Goal: Task Accomplishment & Management: Manage account settings

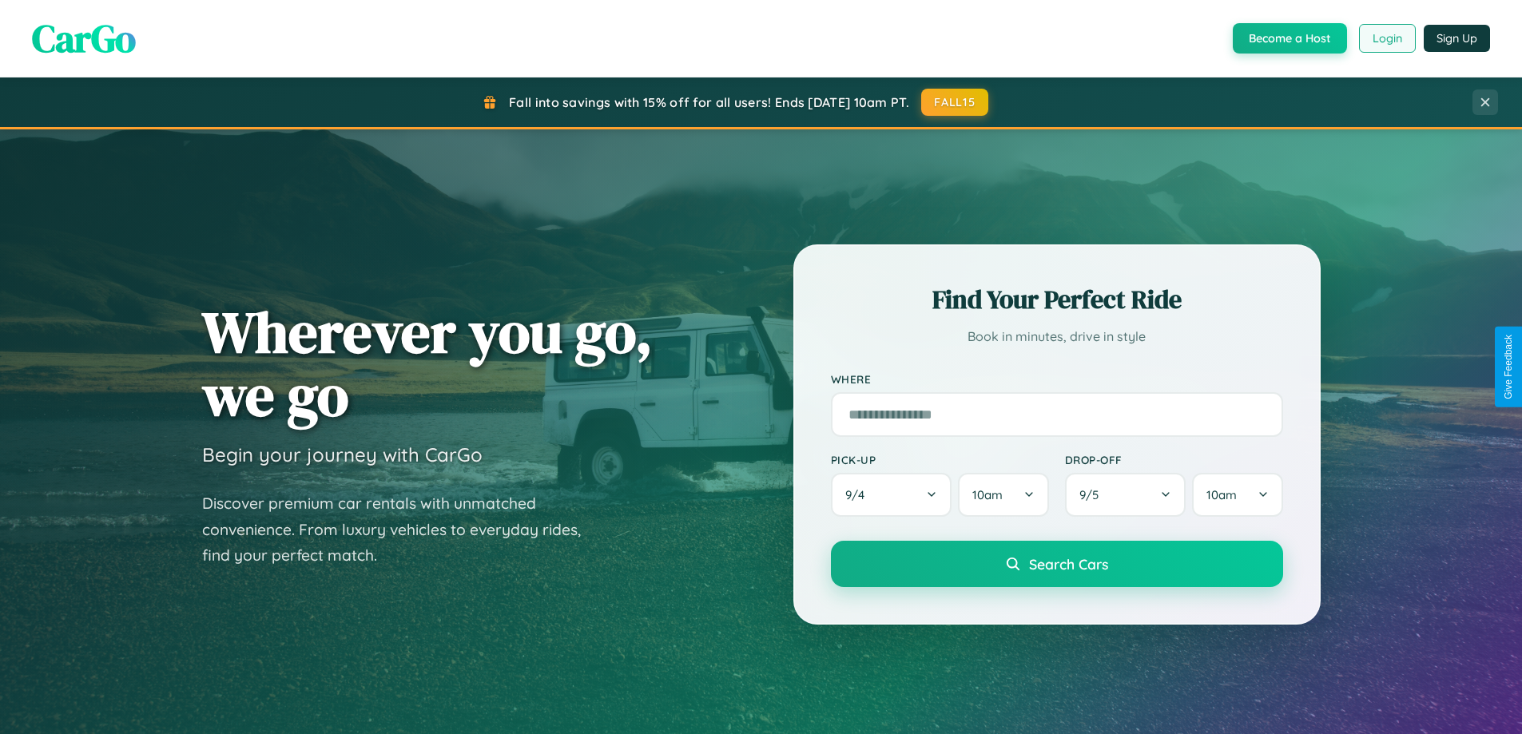
click at [1386, 38] on button "Login" at bounding box center [1387, 38] width 57 height 29
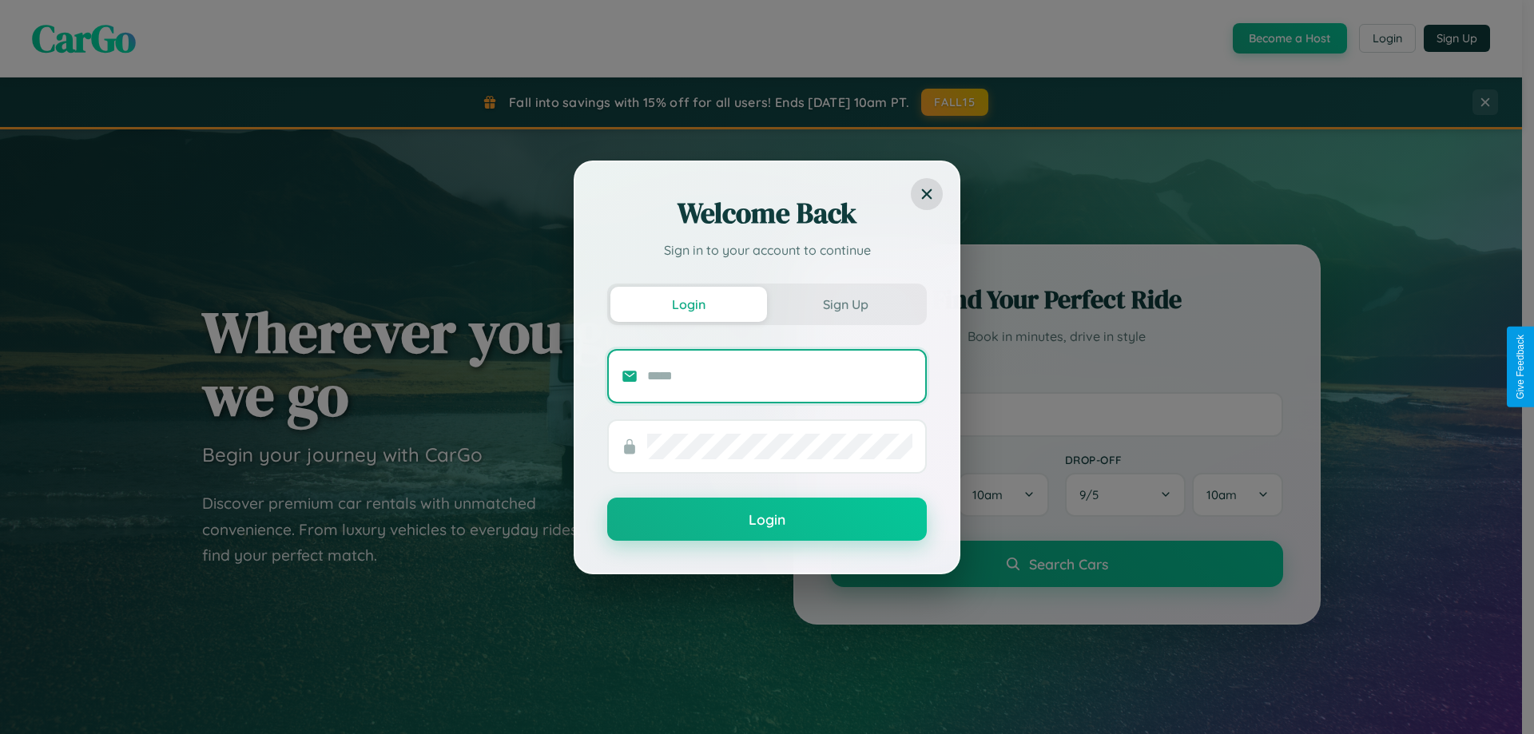
click at [780, 375] on input "text" at bounding box center [779, 376] width 265 height 26
type input "**********"
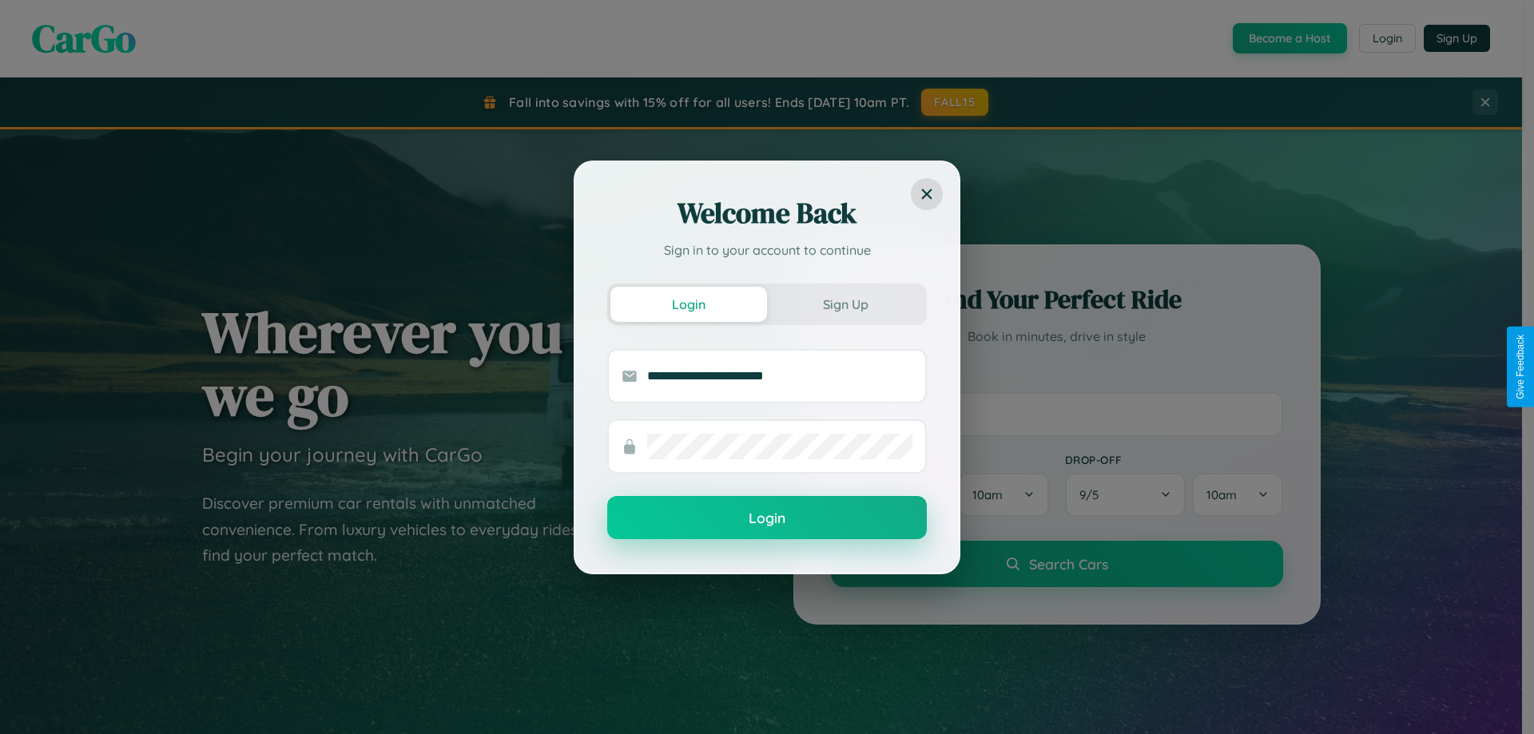
click at [767, 518] on button "Login" at bounding box center [766, 517] width 319 height 43
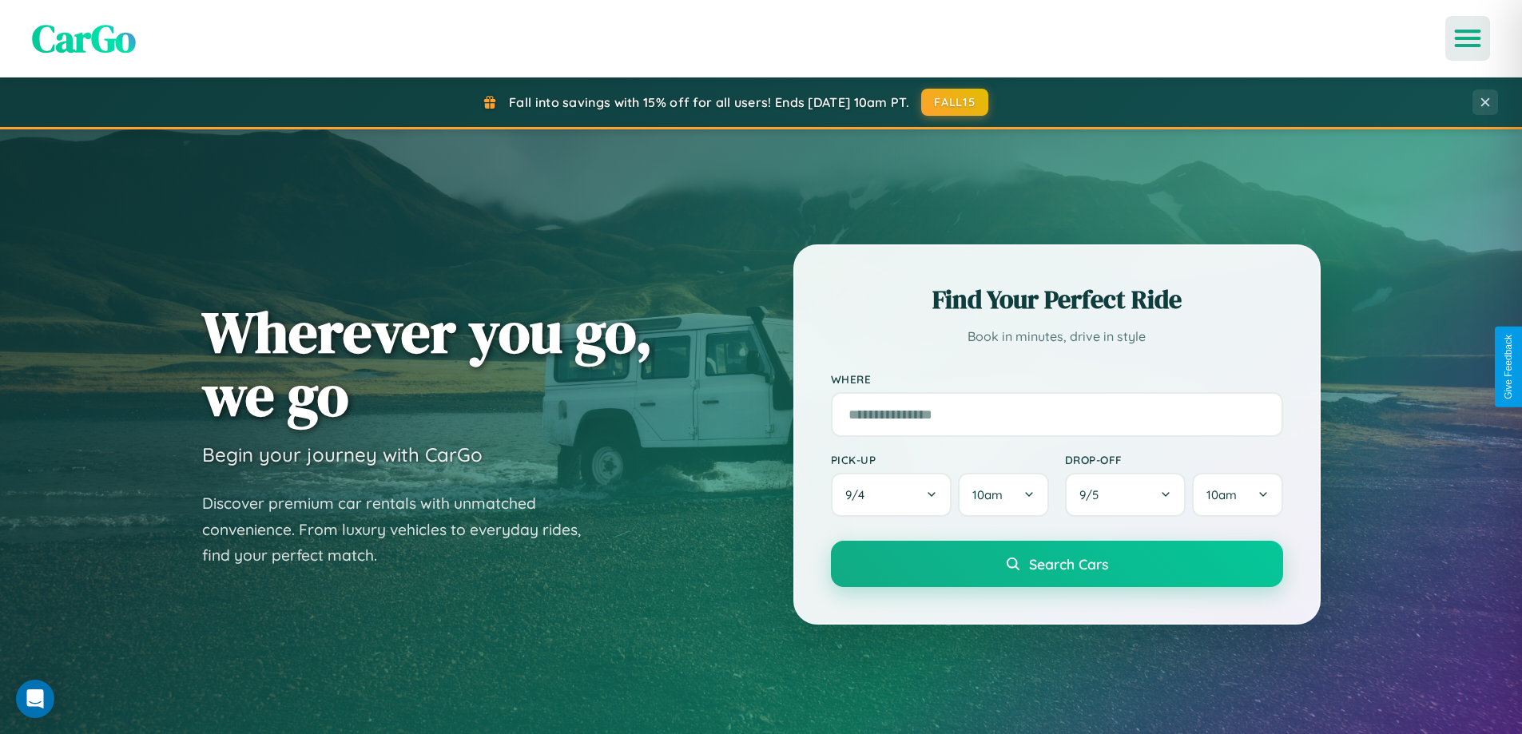
click at [1467, 38] on icon "Open menu" at bounding box center [1467, 38] width 23 height 14
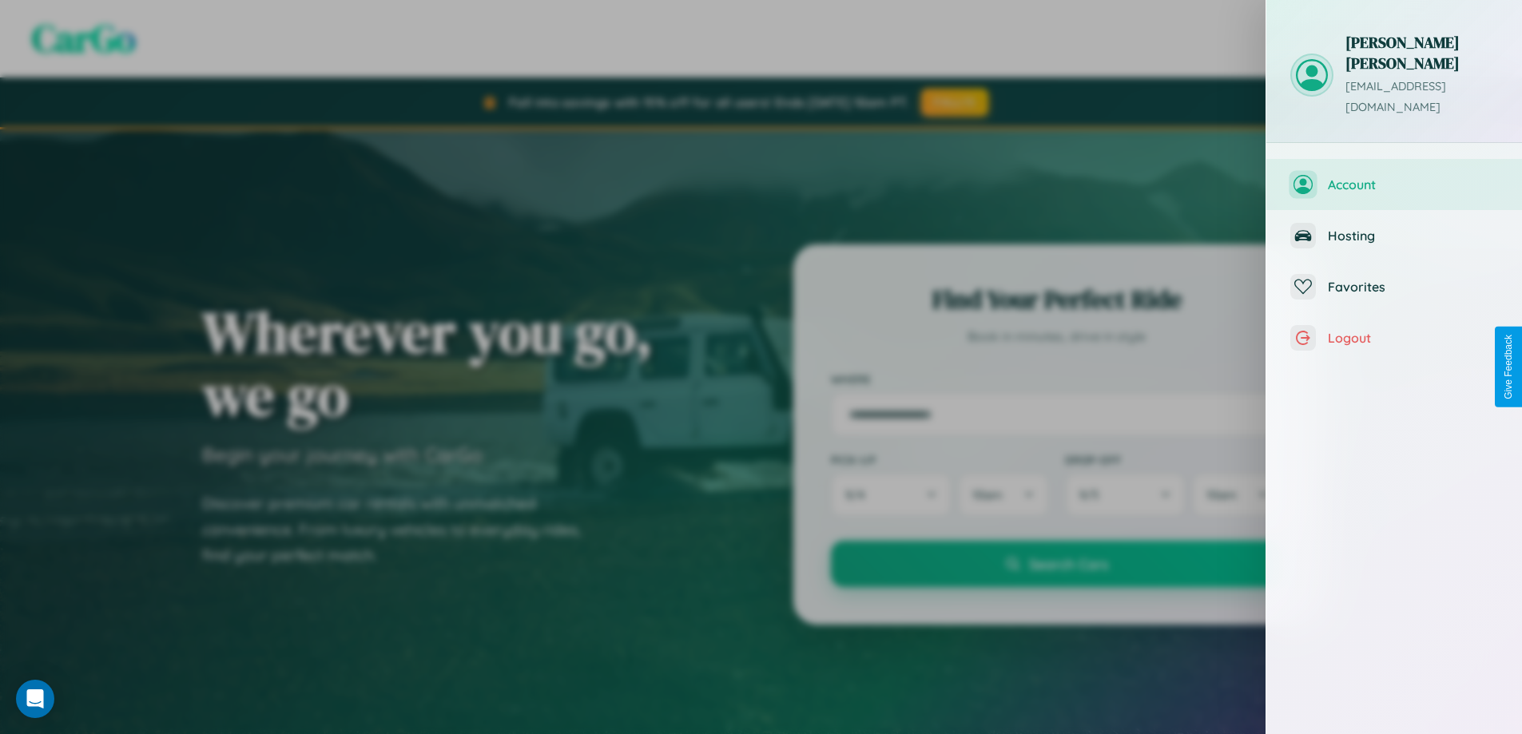
click at [1394, 177] on span "Account" at bounding box center [1412, 185] width 170 height 16
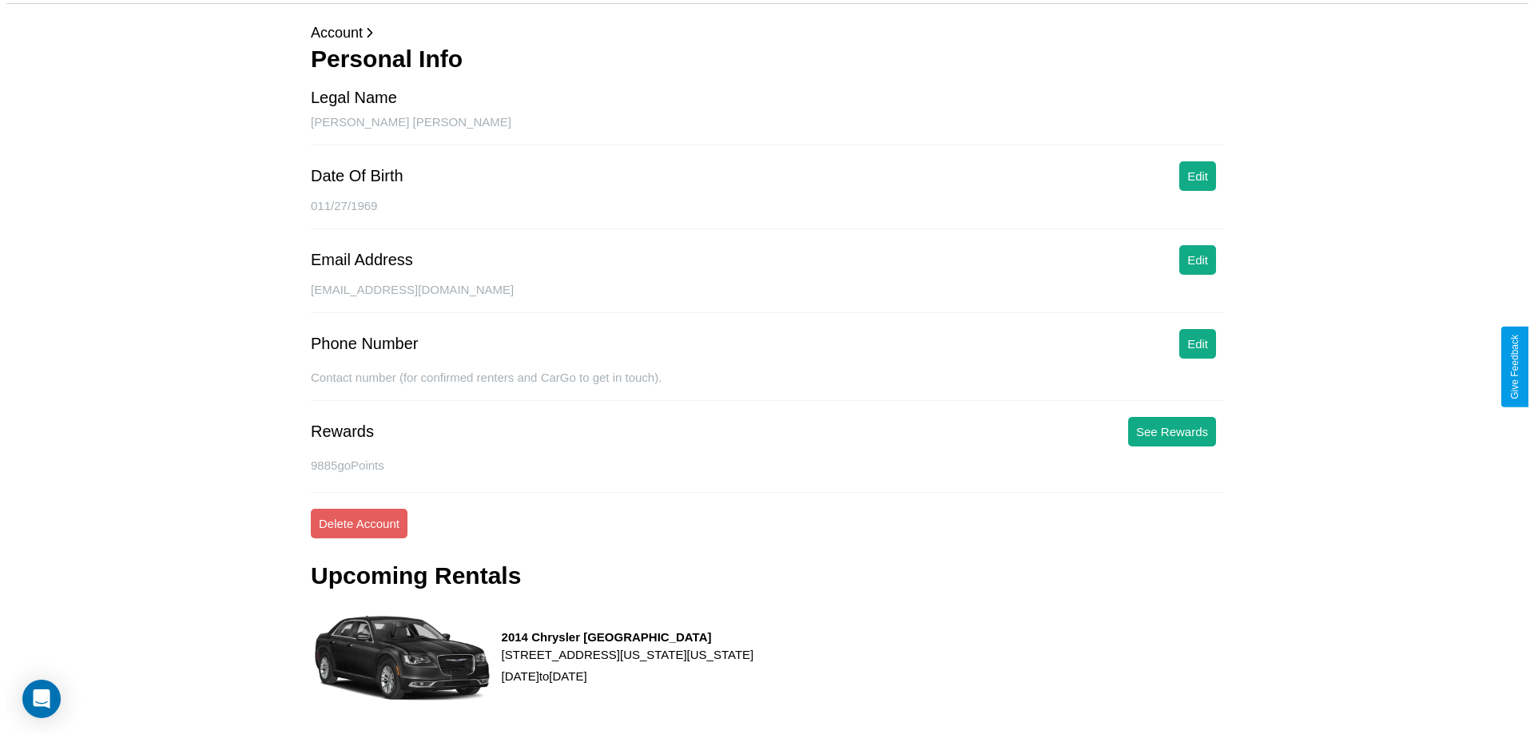
scroll to position [216, 0]
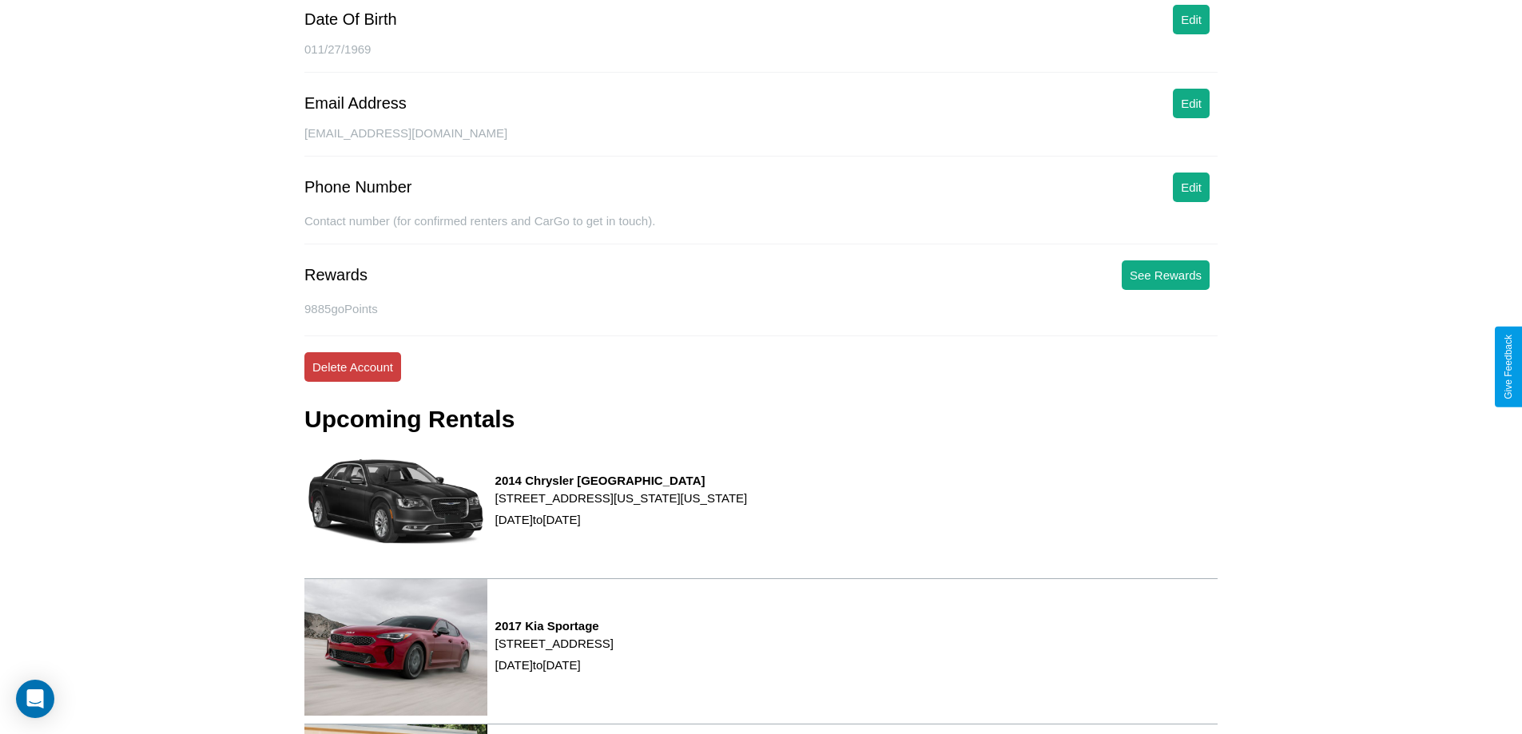
click at [352, 367] on button "Delete Account" at bounding box center [352, 367] width 97 height 30
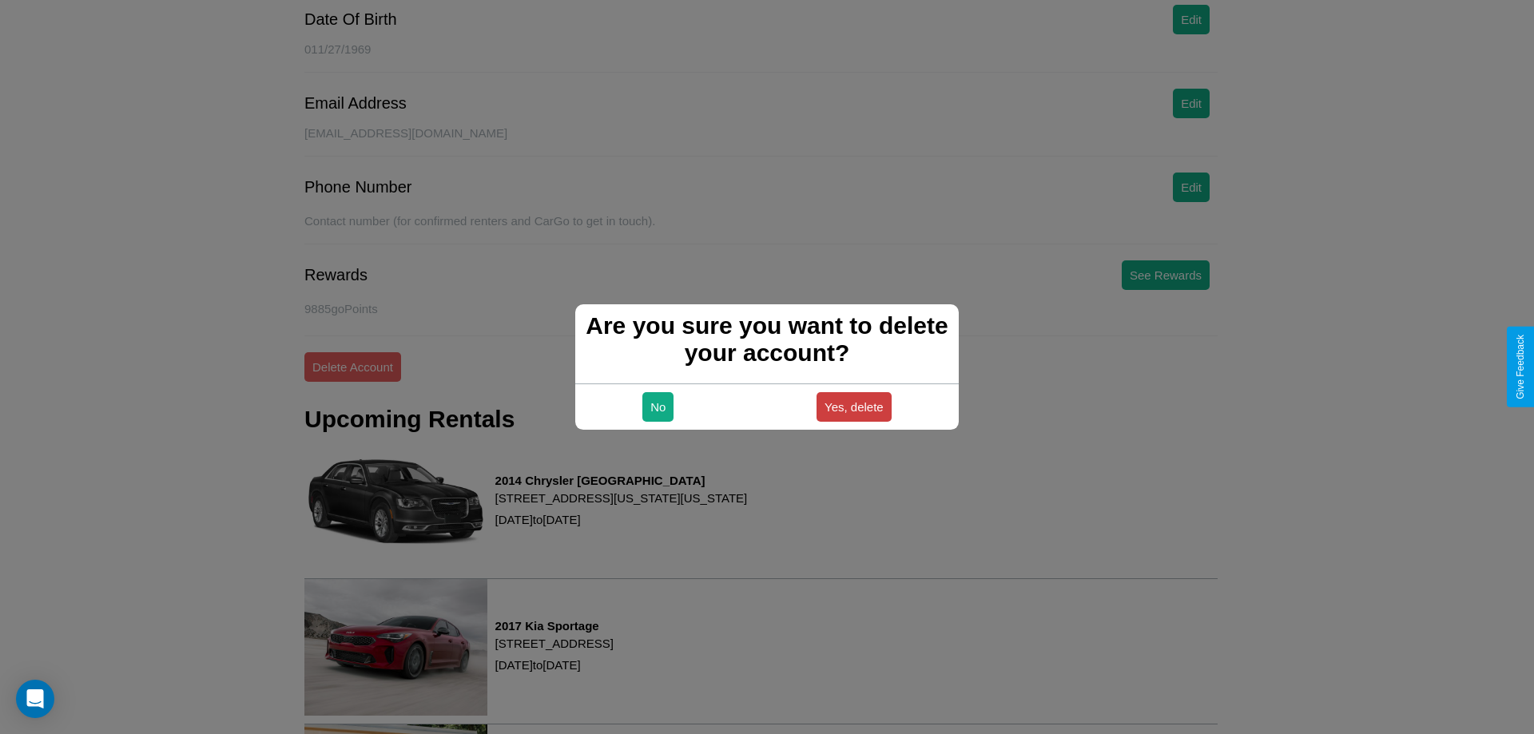
click at [853, 407] on button "Yes, delete" at bounding box center [853, 407] width 75 height 30
